Goal: Information Seeking & Learning: Learn about a topic

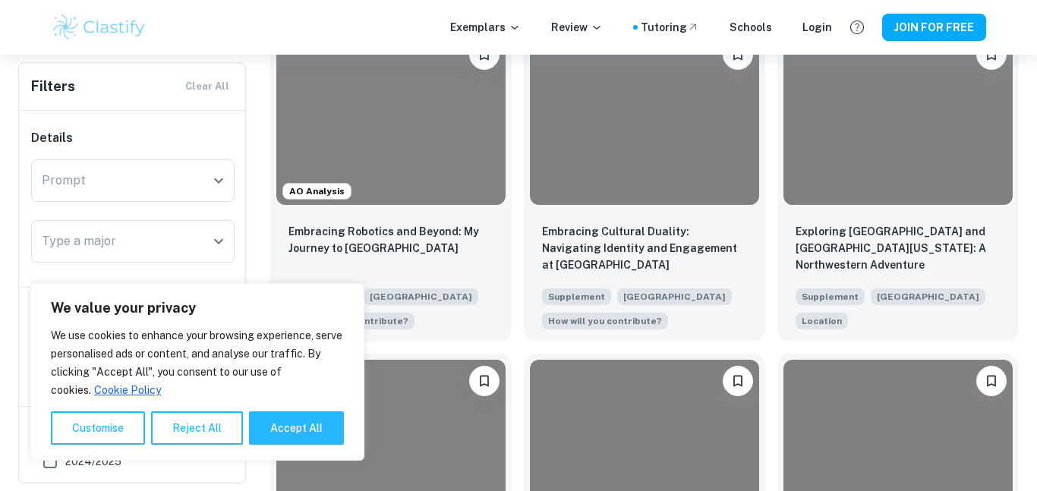
scroll to position [1025, 0]
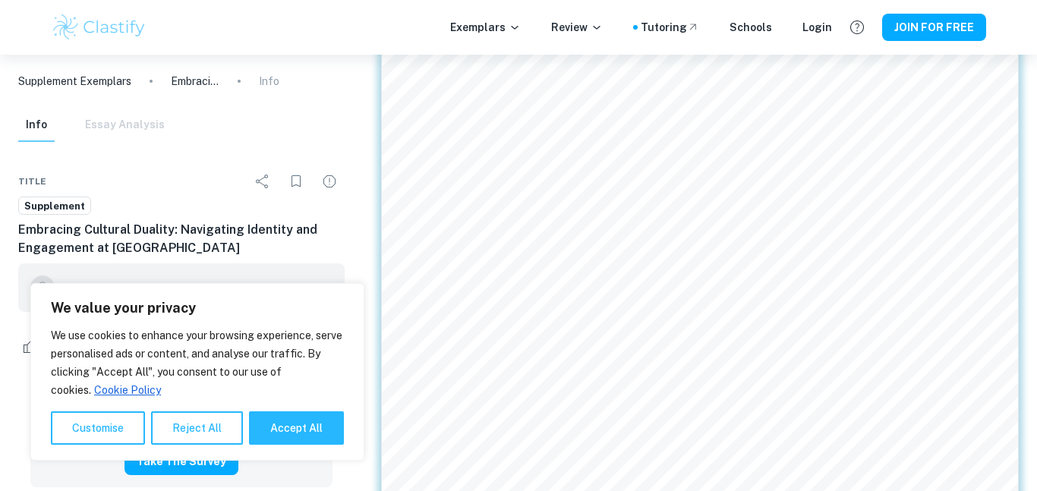
scroll to position [521, 0]
